Goal: Task Accomplishment & Management: Manage account settings

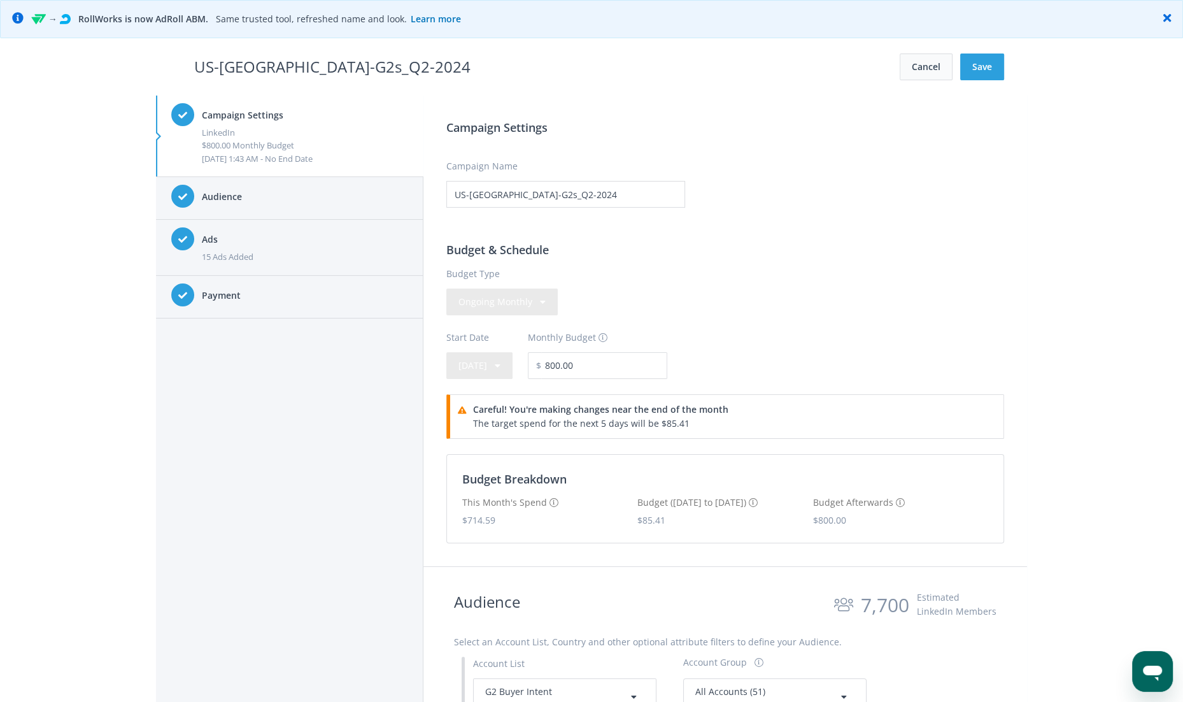
click at [905, 72] on button "Cancel" at bounding box center [926, 66] width 53 height 27
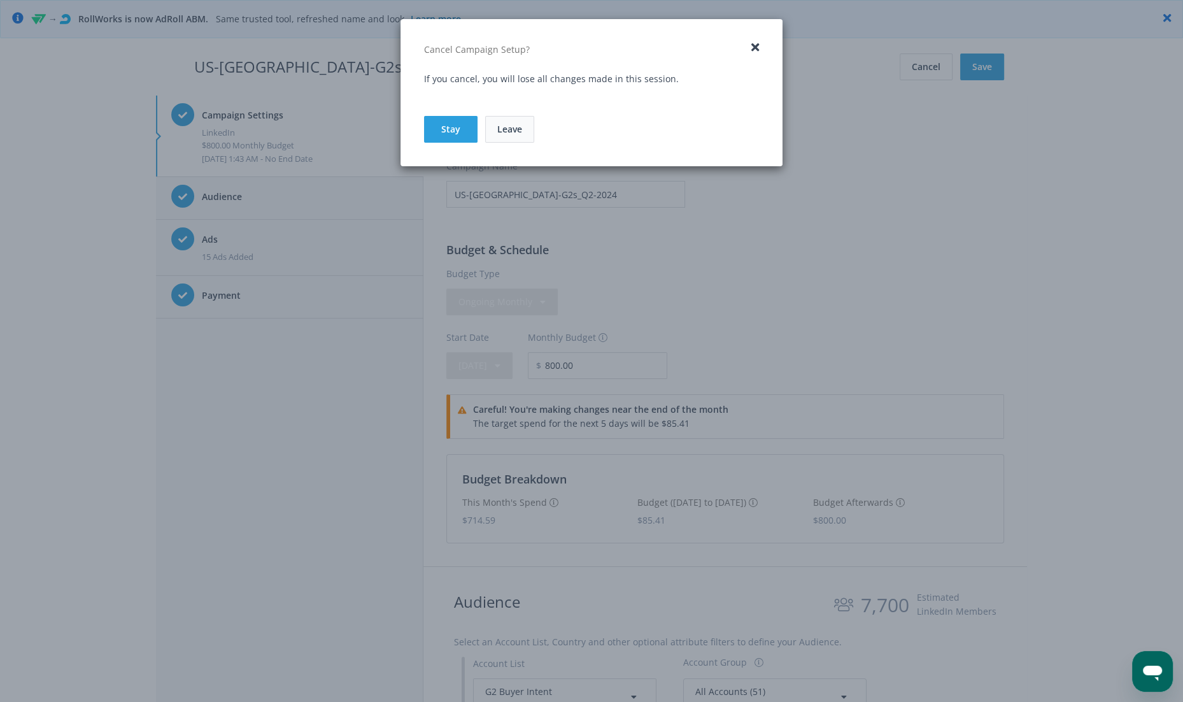
click at [519, 121] on link "Leave" at bounding box center [509, 129] width 49 height 27
